Goal: Information Seeking & Learning: Learn about a topic

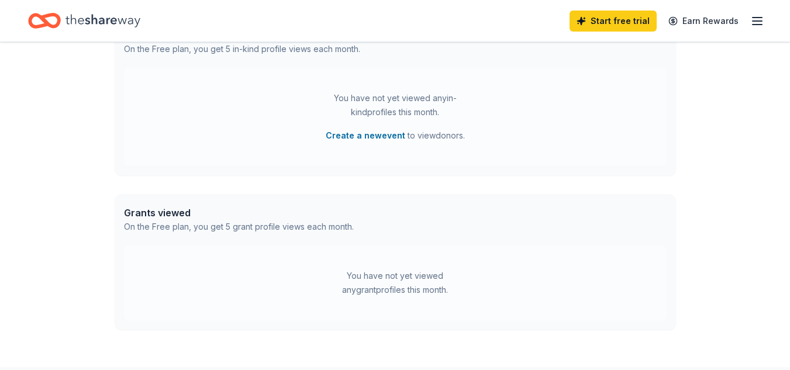
scroll to position [415, 0]
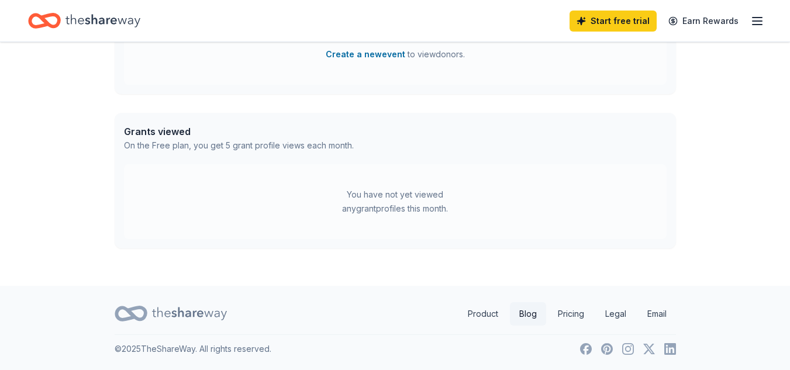
click at [533, 314] on link "Blog" at bounding box center [528, 313] width 36 height 23
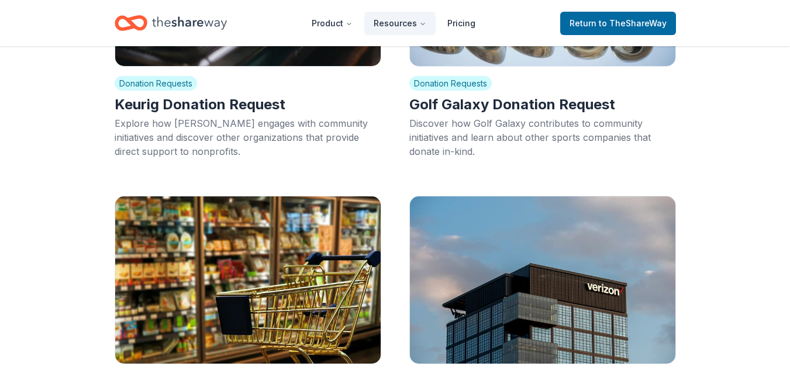
scroll to position [1578, 0]
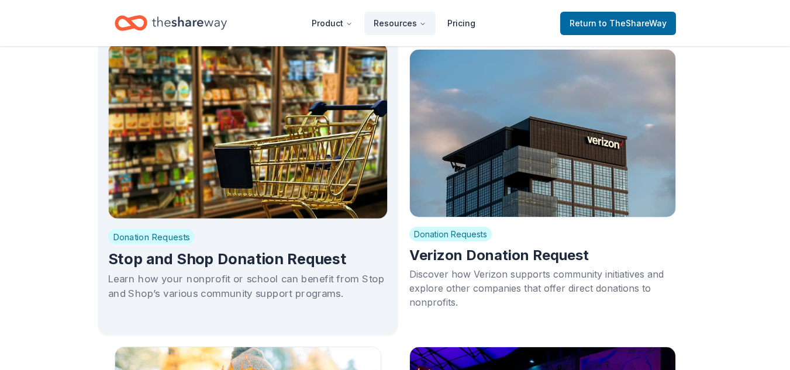
drag, startPoint x: 145, startPoint y: 241, endPoint x: 150, endPoint y: 245, distance: 6.7
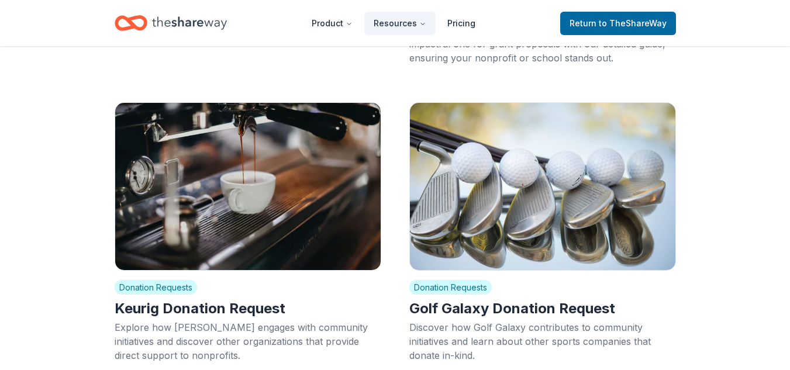
scroll to position [701, 0]
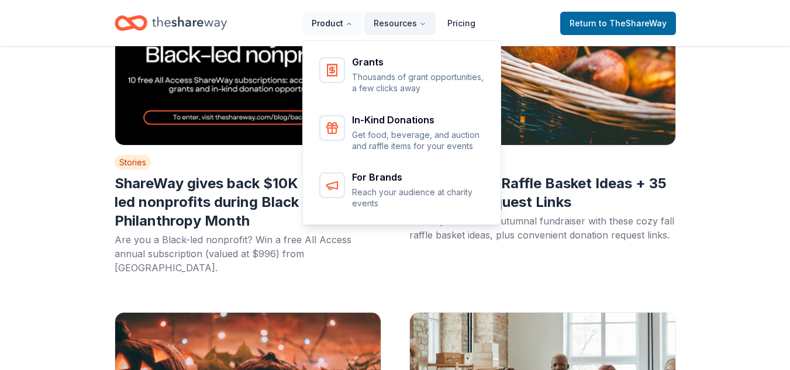
click at [332, 23] on button "Product" at bounding box center [332, 23] width 60 height 23
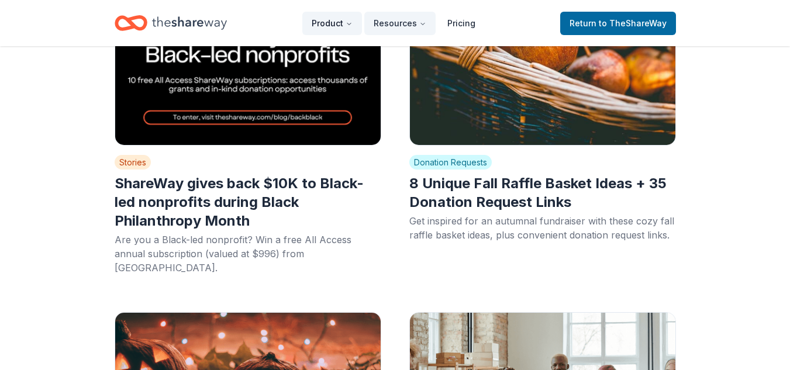
click at [332, 23] on button "Product" at bounding box center [332, 23] width 60 height 23
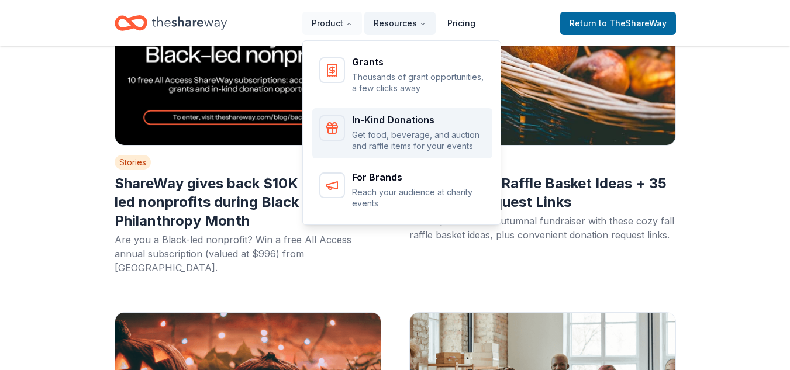
click at [393, 120] on div "In-Kind Donations" at bounding box center [418, 119] width 133 height 9
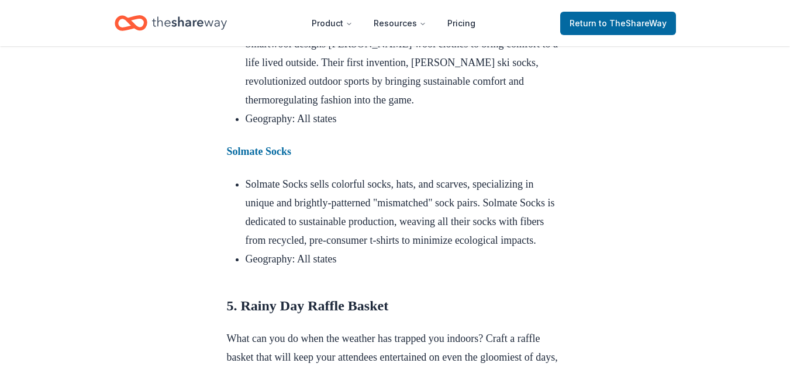
scroll to position [3740, 0]
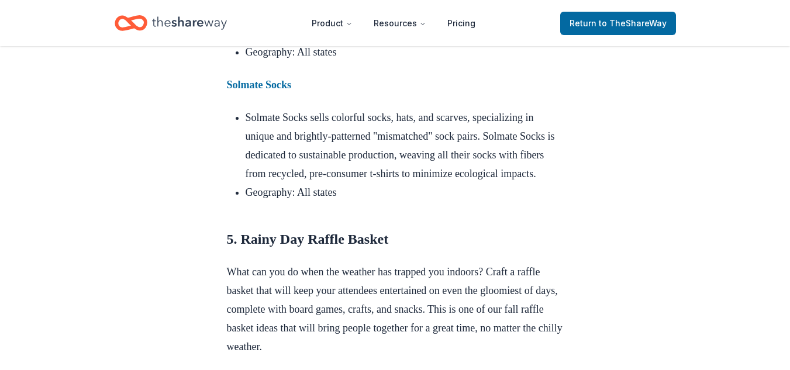
drag, startPoint x: 255, startPoint y: 68, endPoint x: 251, endPoint y: 74, distance: 6.7
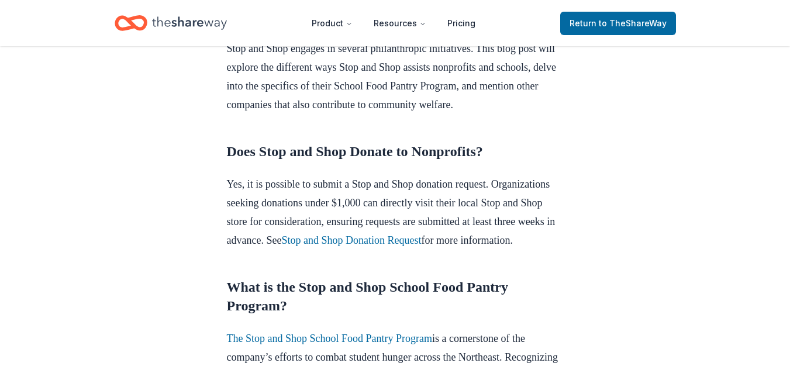
scroll to position [526, 0]
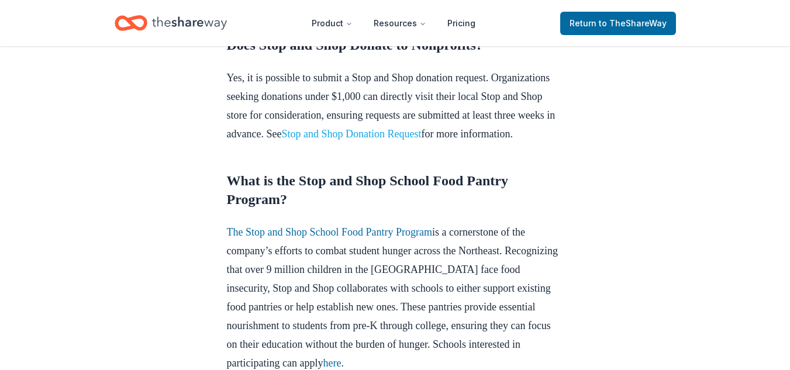
click at [281, 140] on link "Stop and Shop Donation Request" at bounding box center [351, 134] width 140 height 12
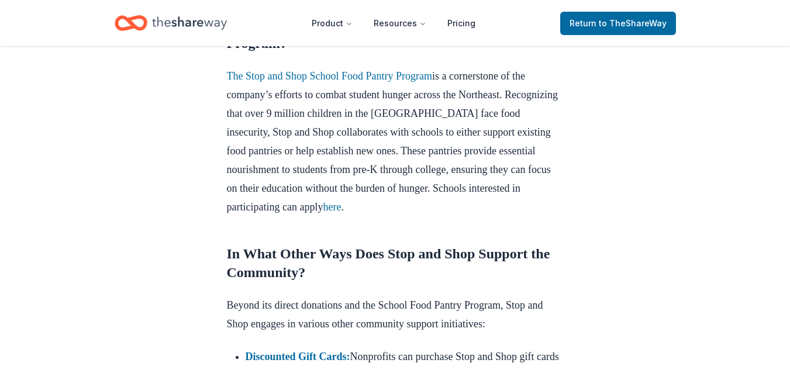
scroll to position [760, 0]
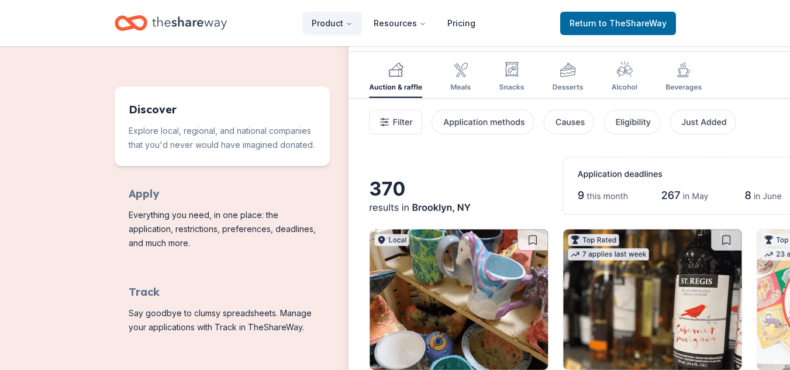
scroll to position [409, 0]
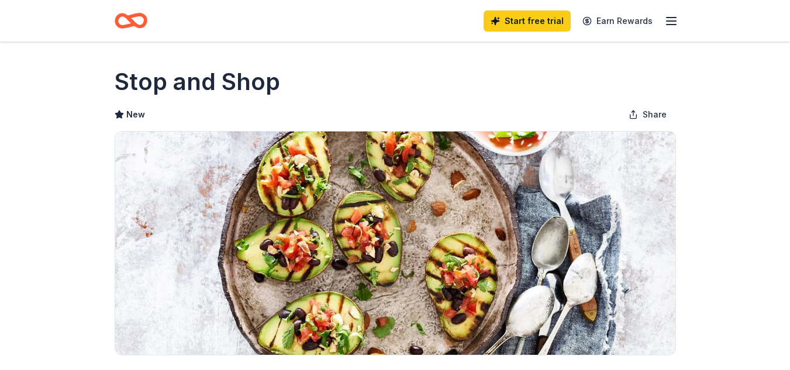
scroll to position [292, 0]
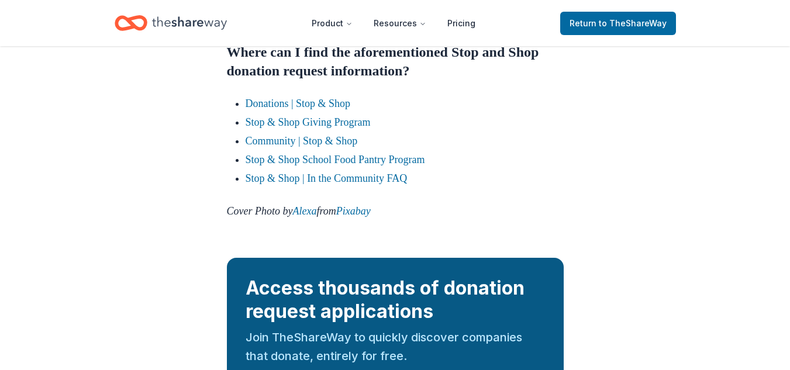
scroll to position [1695, 0]
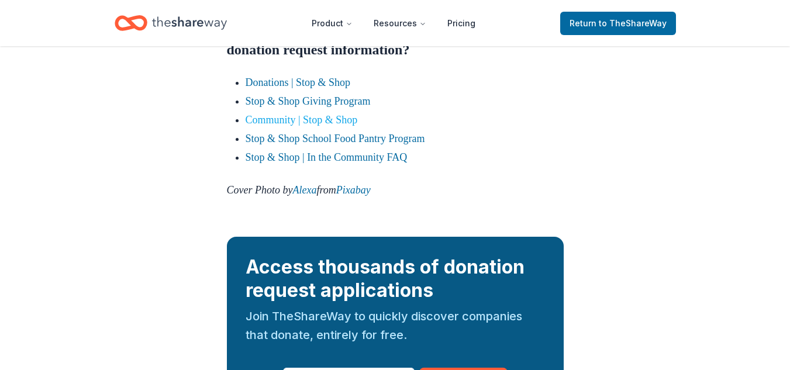
drag, startPoint x: 264, startPoint y: 216, endPoint x: 269, endPoint y: 216, distance: 5.9
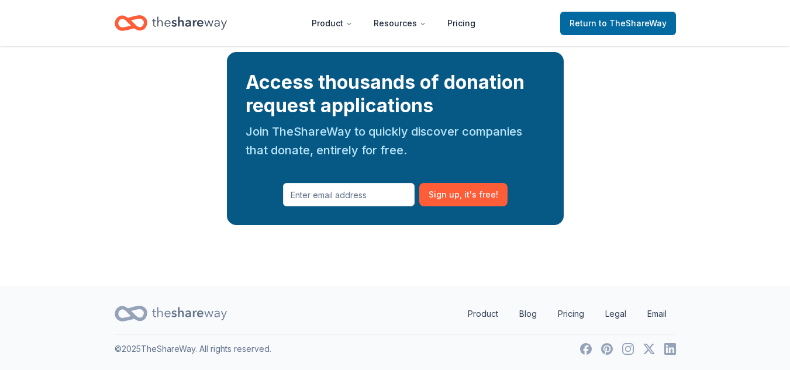
scroll to position [1973, 0]
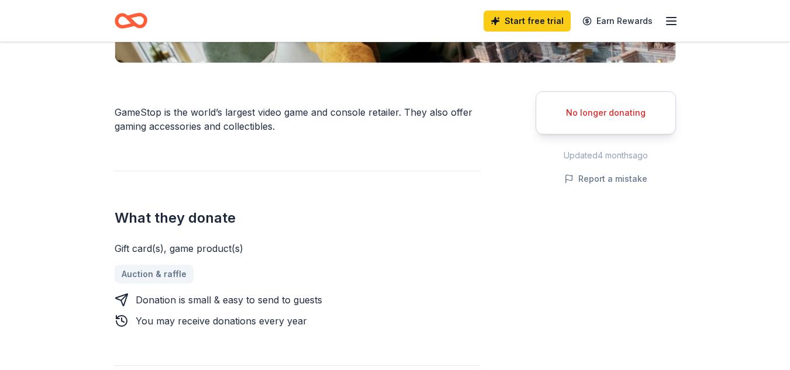
scroll to position [351, 0]
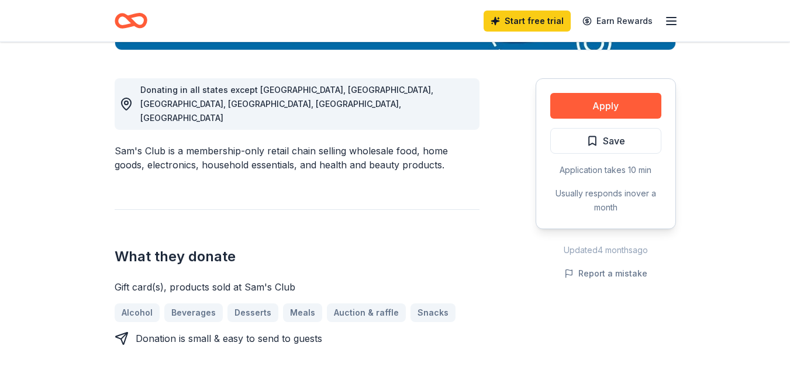
scroll to position [234, 0]
